Goal: Transaction & Acquisition: Purchase product/service

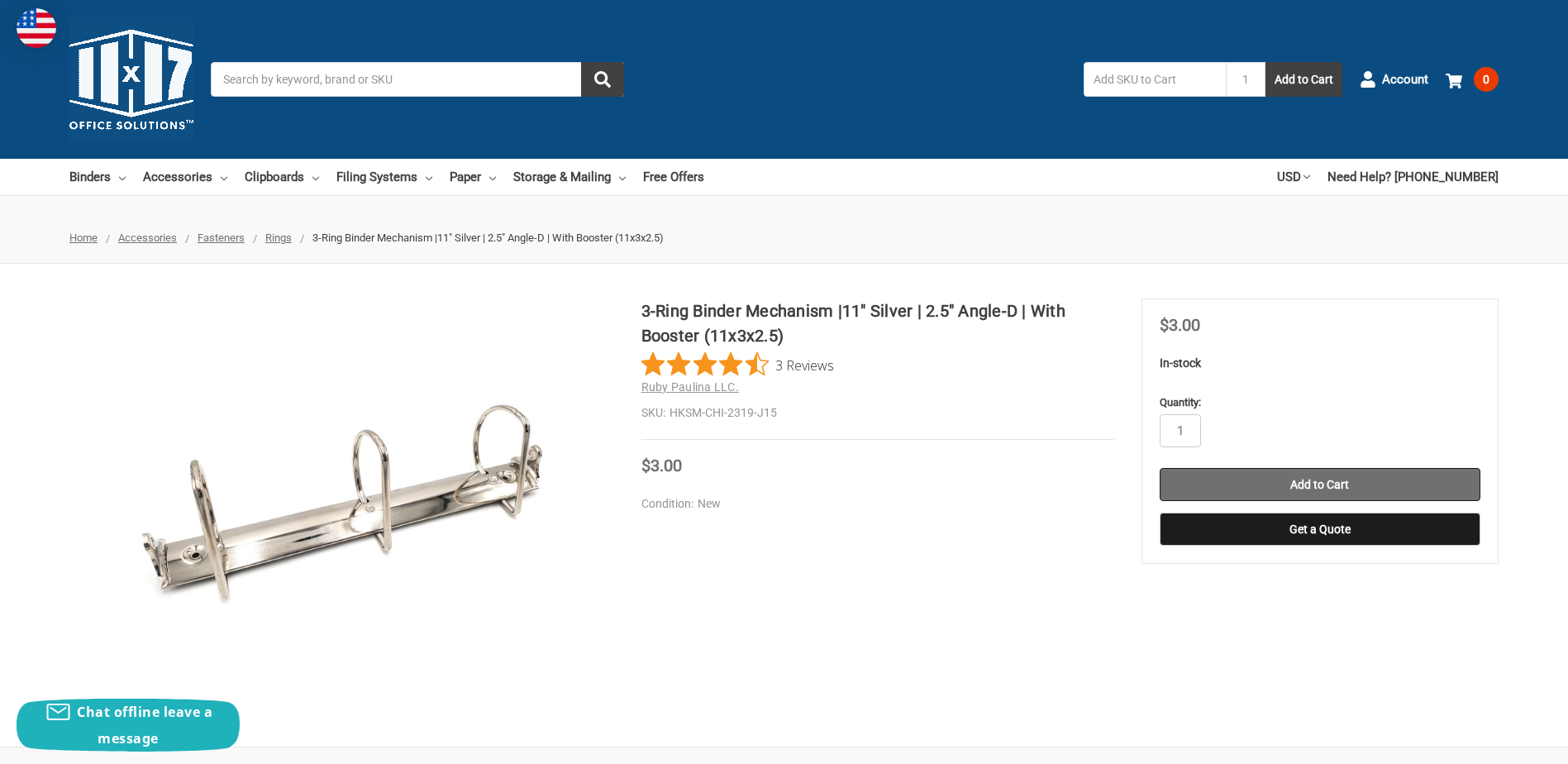
click at [1296, 486] on input "Add to Cart" at bounding box center [1321, 484] width 321 height 33
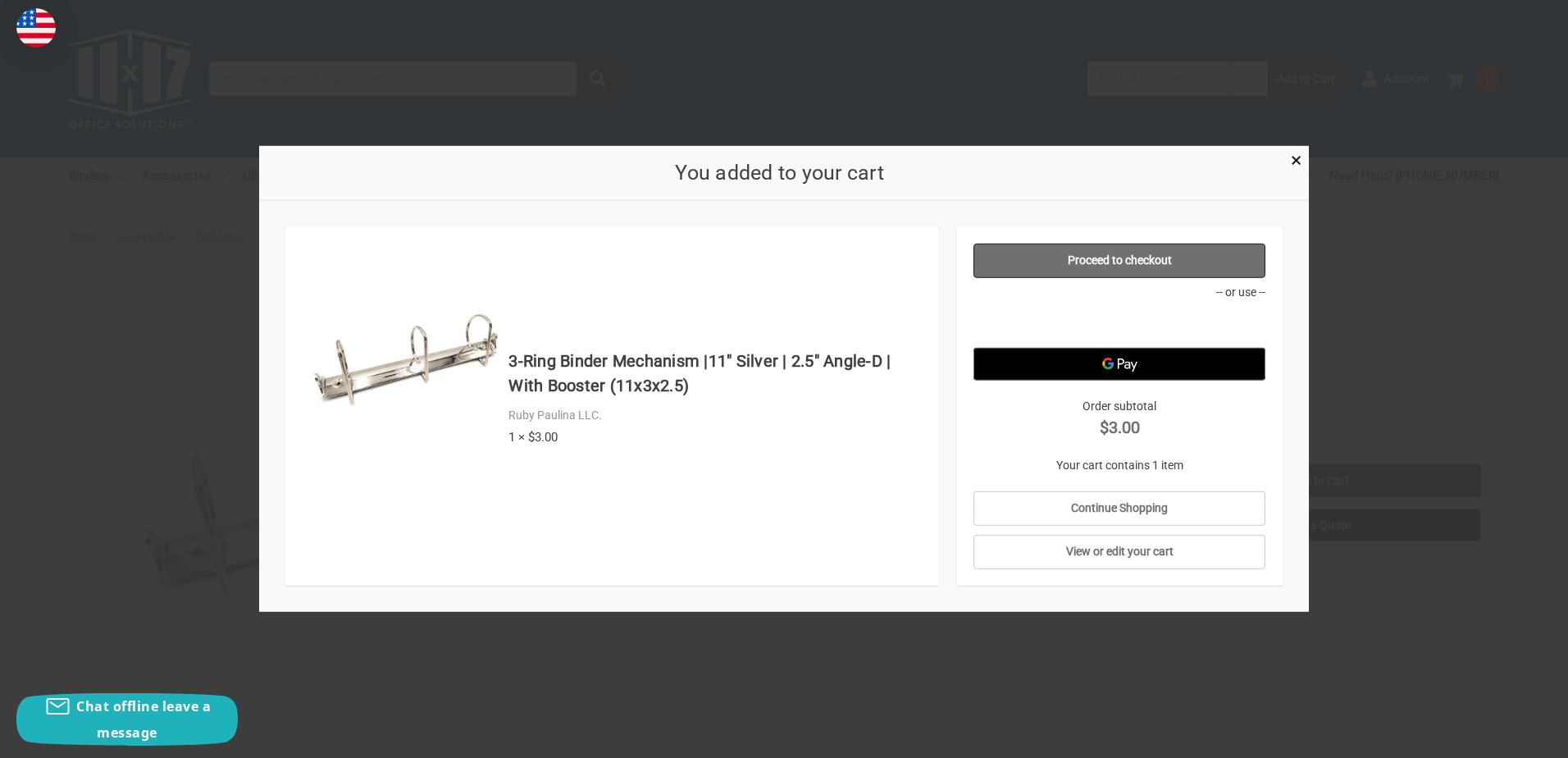
click at [1143, 263] on link "Proceed to checkout" at bounding box center [1119, 260] width 293 height 34
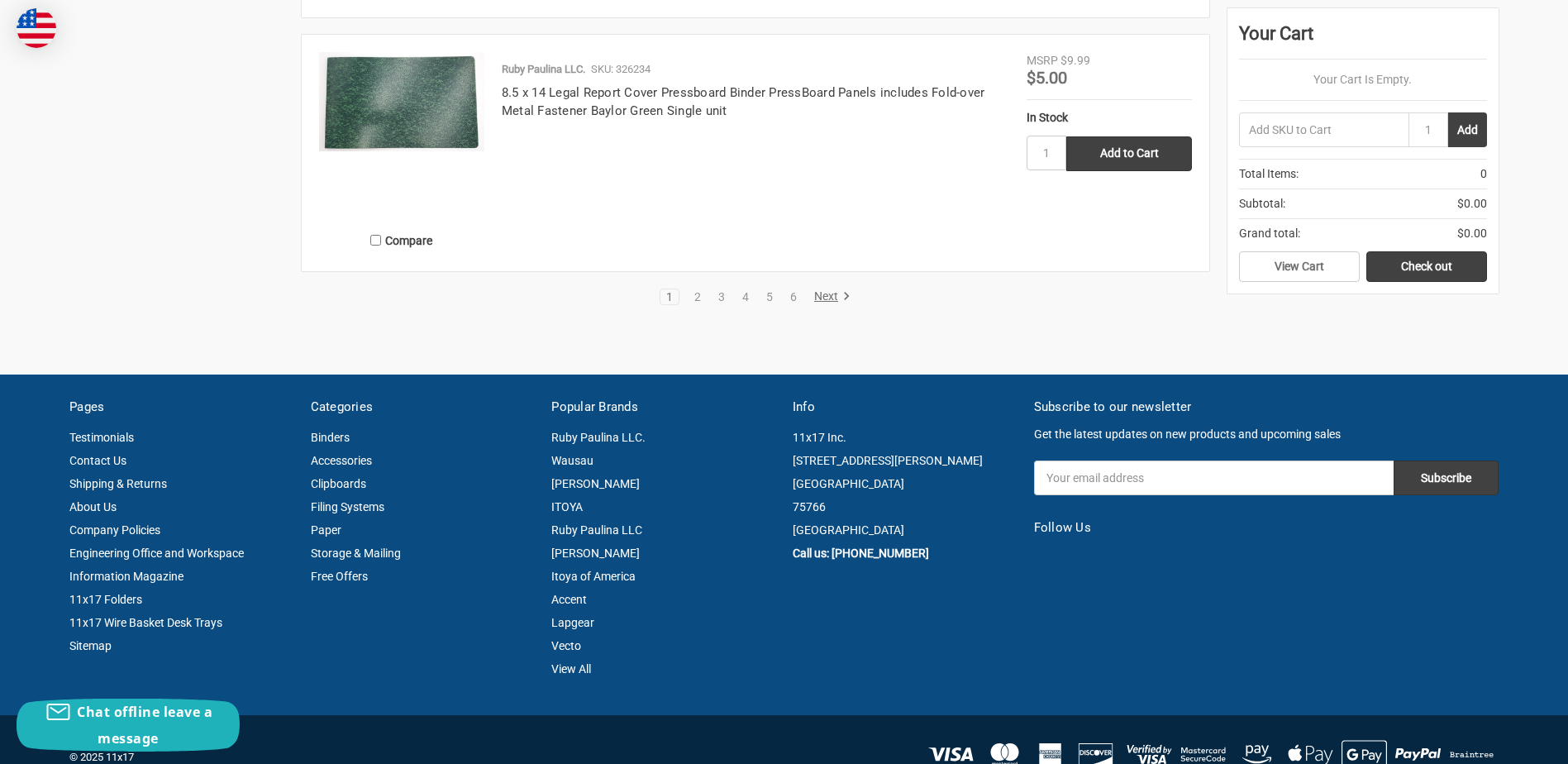
scroll to position [3422, 0]
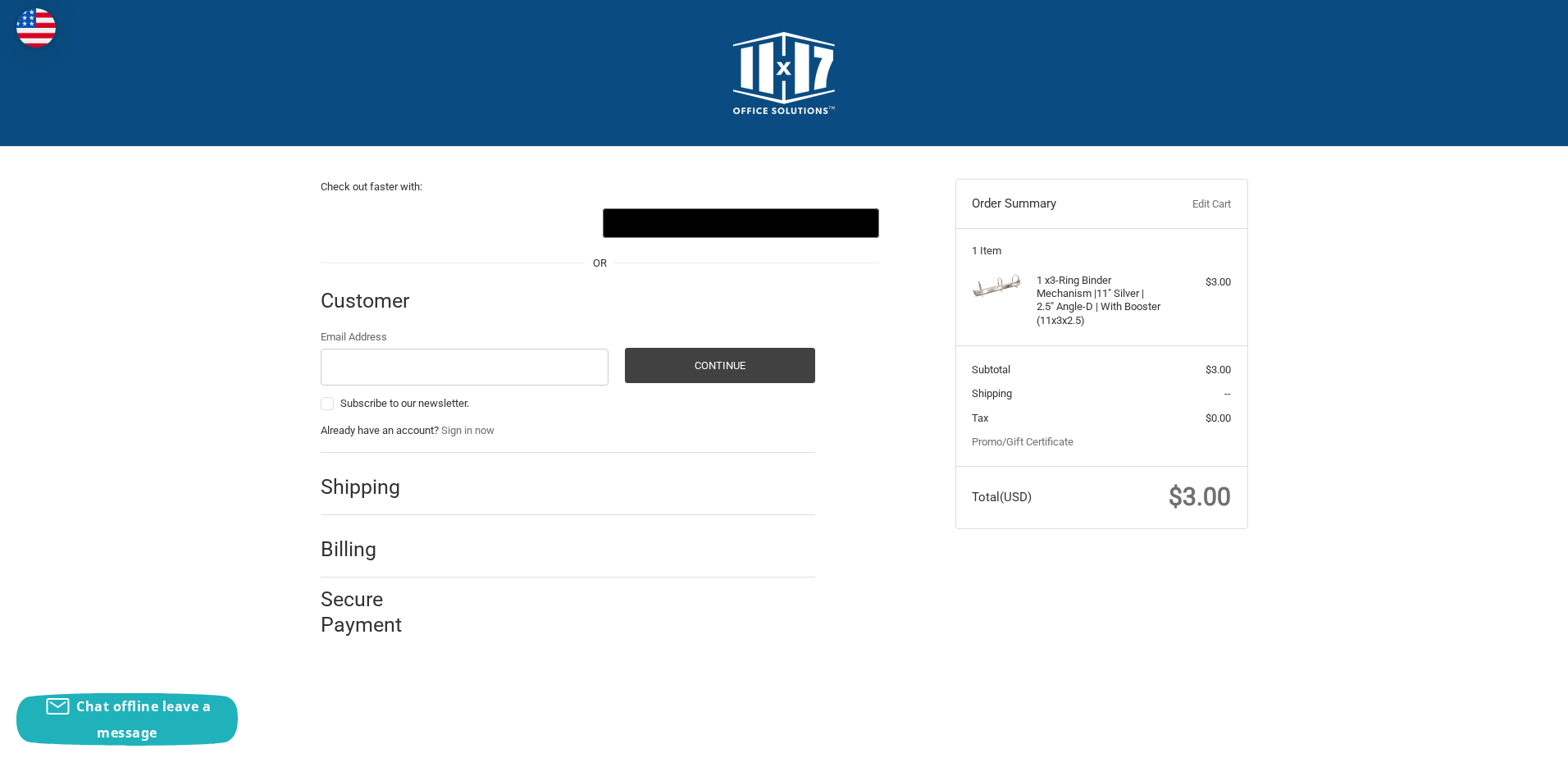
click at [1107, 268] on section "1 Item 1 x 3-Ring Binder Mechanism |11" Silver | 2.5" Angle-D | With Booster (1…" at bounding box center [1101, 286] width 291 height 118
click at [359, 485] on h2 "Shipping" at bounding box center [368, 486] width 96 height 25
click at [752, 368] on button "Continue" at bounding box center [720, 365] width 190 height 35
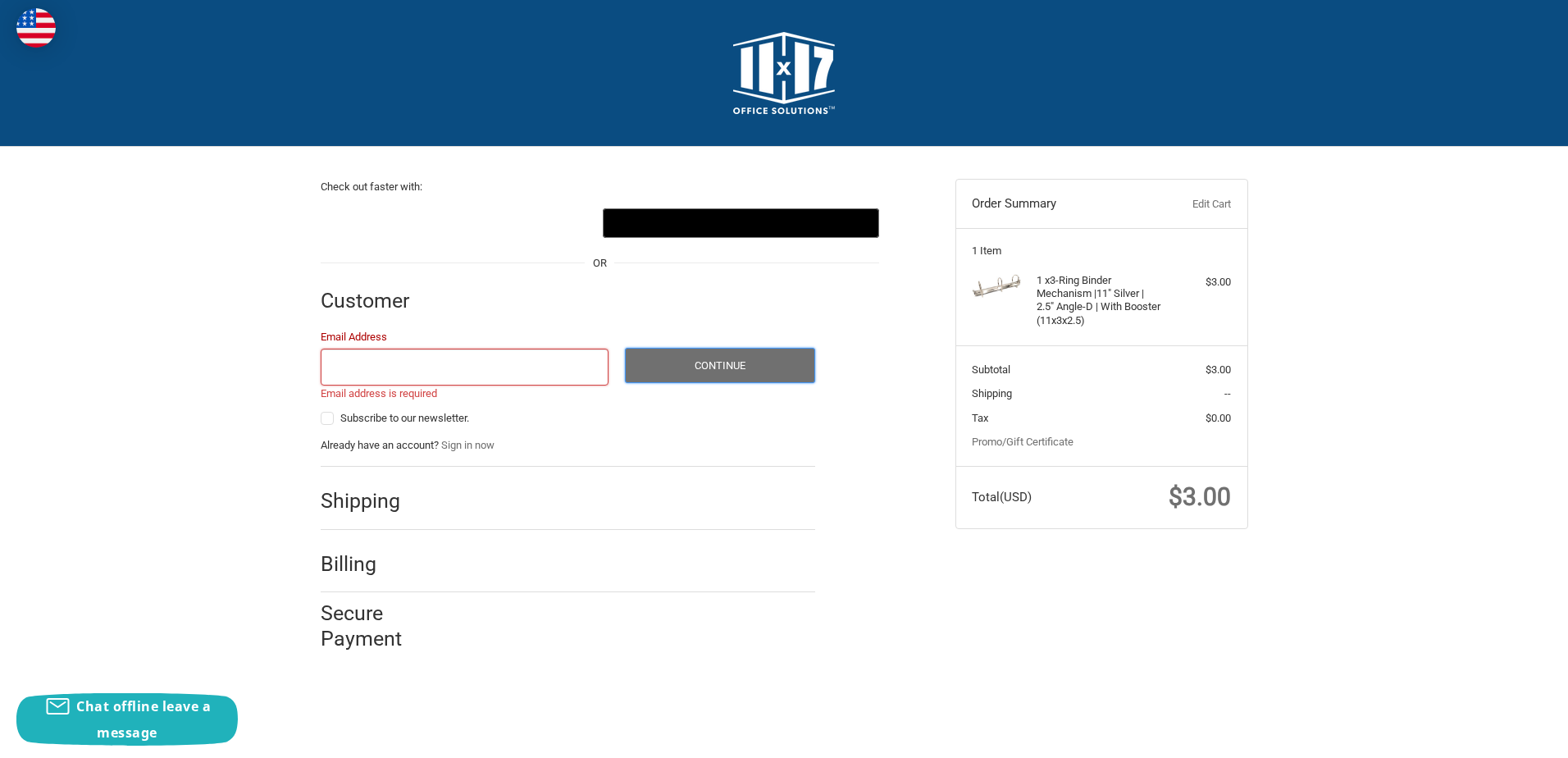
click at [749, 372] on button "Continue" at bounding box center [720, 365] width 190 height 35
click at [526, 448] on p "Already have an account? Sign in now" at bounding box center [567, 445] width 495 height 17
